Goal: Transaction & Acquisition: Book appointment/travel/reservation

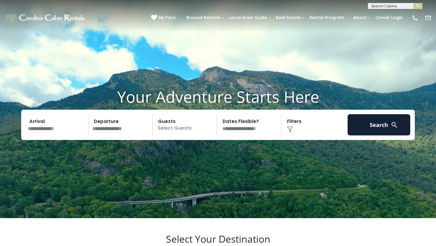
click at [47, 131] on input "text" at bounding box center [57, 124] width 63 height 21
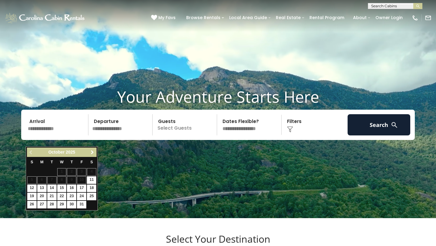
click at [95, 151] on link "Next" at bounding box center [92, 152] width 8 height 8
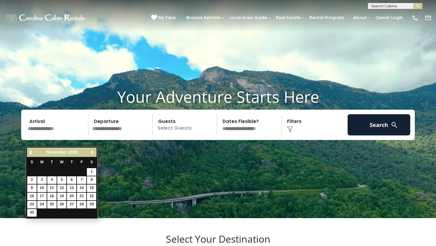
click at [94, 150] on link "Next" at bounding box center [92, 152] width 8 height 8
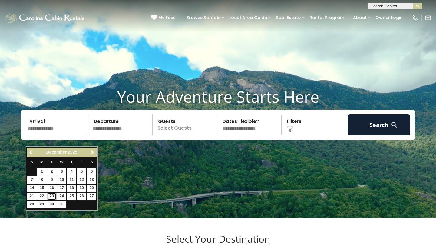
click at [51, 196] on link "23" at bounding box center [51, 197] width 9 height 8
type input "********"
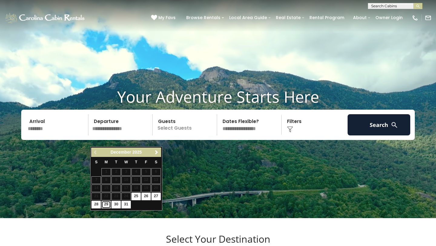
click at [107, 206] on link "29" at bounding box center [105, 205] width 9 height 8
type input "********"
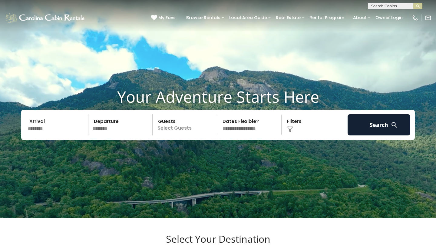
click at [182, 135] on p "Select Guests" at bounding box center [185, 124] width 62 height 21
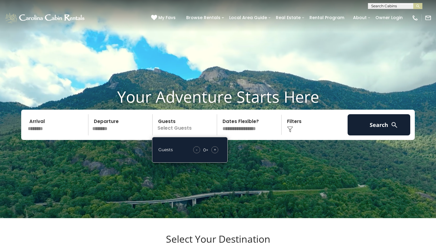
click at [214, 153] on span "+" at bounding box center [215, 150] width 2 height 6
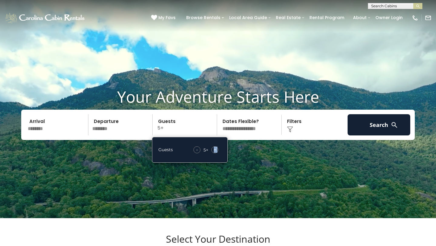
click at [214, 153] on span "+" at bounding box center [215, 150] width 2 height 6
click at [251, 140] on div "Arrival ******** Departure ******** Guests 7+ Guests - 7 + + **" at bounding box center [218, 125] width 394 height 30
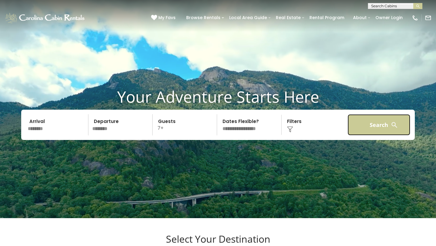
click at [399, 135] on button "Search" at bounding box center [379, 124] width 63 height 21
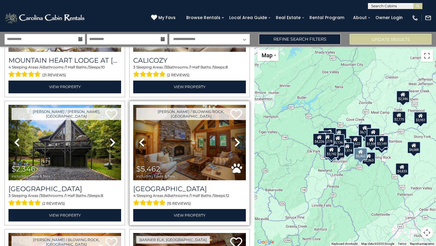
scroll to position [94, 0]
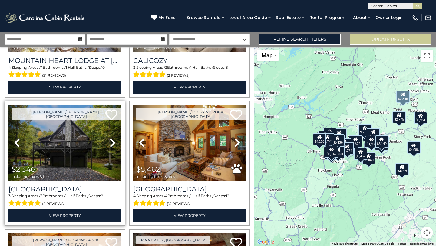
click at [114, 143] on icon at bounding box center [113, 143] width 6 height 10
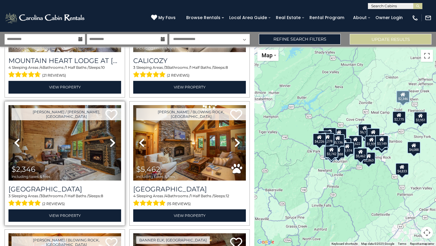
click at [114, 143] on icon at bounding box center [113, 143] width 6 height 10
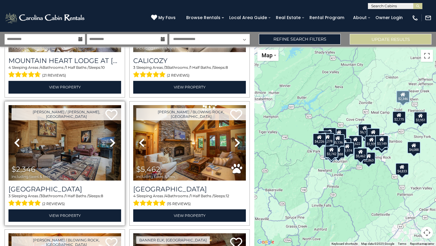
click at [114, 143] on icon at bounding box center [113, 143] width 6 height 10
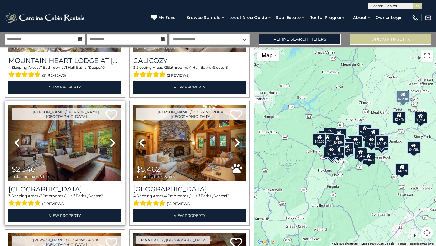
click at [119, 141] on link "Next" at bounding box center [112, 142] width 17 height 75
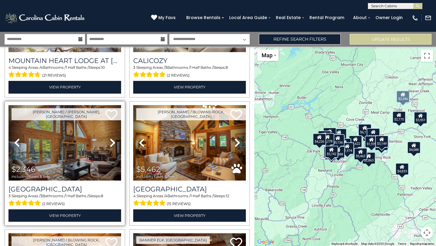
click at [119, 141] on link "Next" at bounding box center [112, 142] width 17 height 75
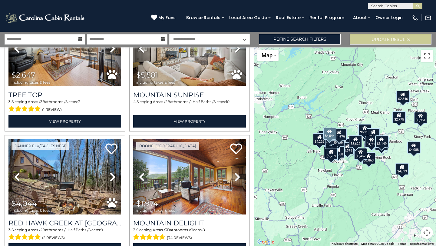
scroll to position [707, 0]
